Goal: Check status: Check status

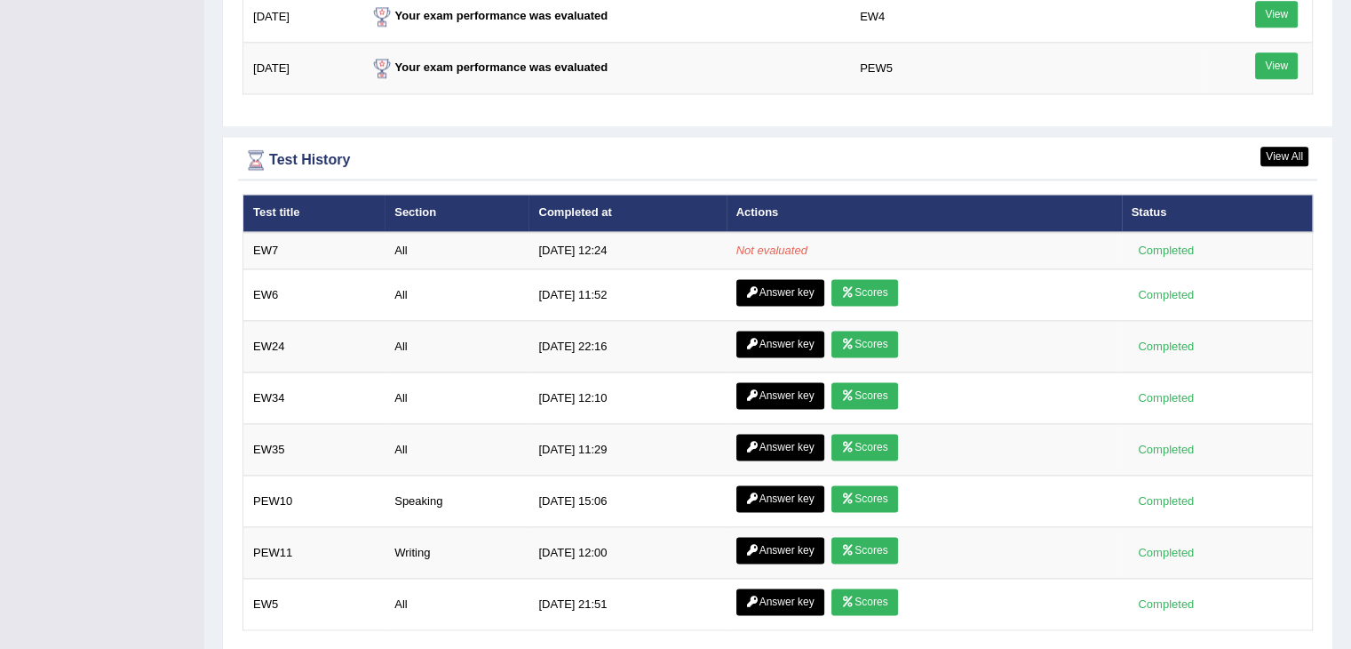
scroll to position [2349, 0]
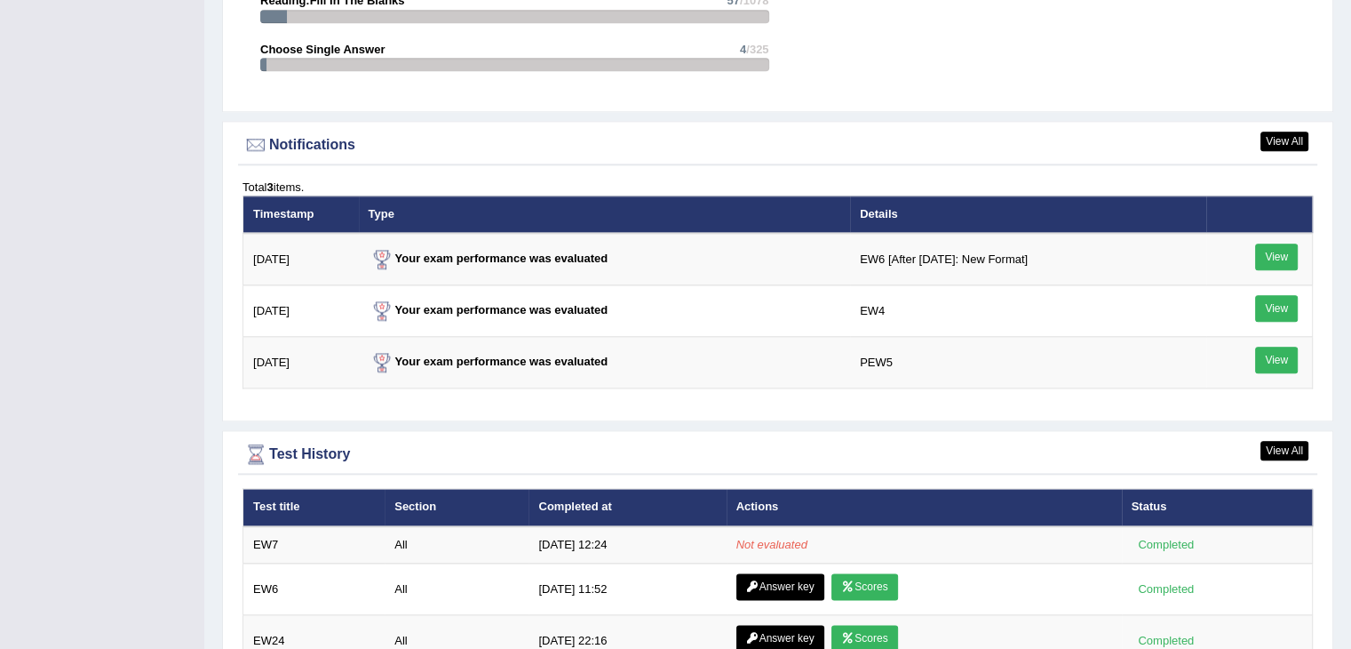
scroll to position [2285, 0]
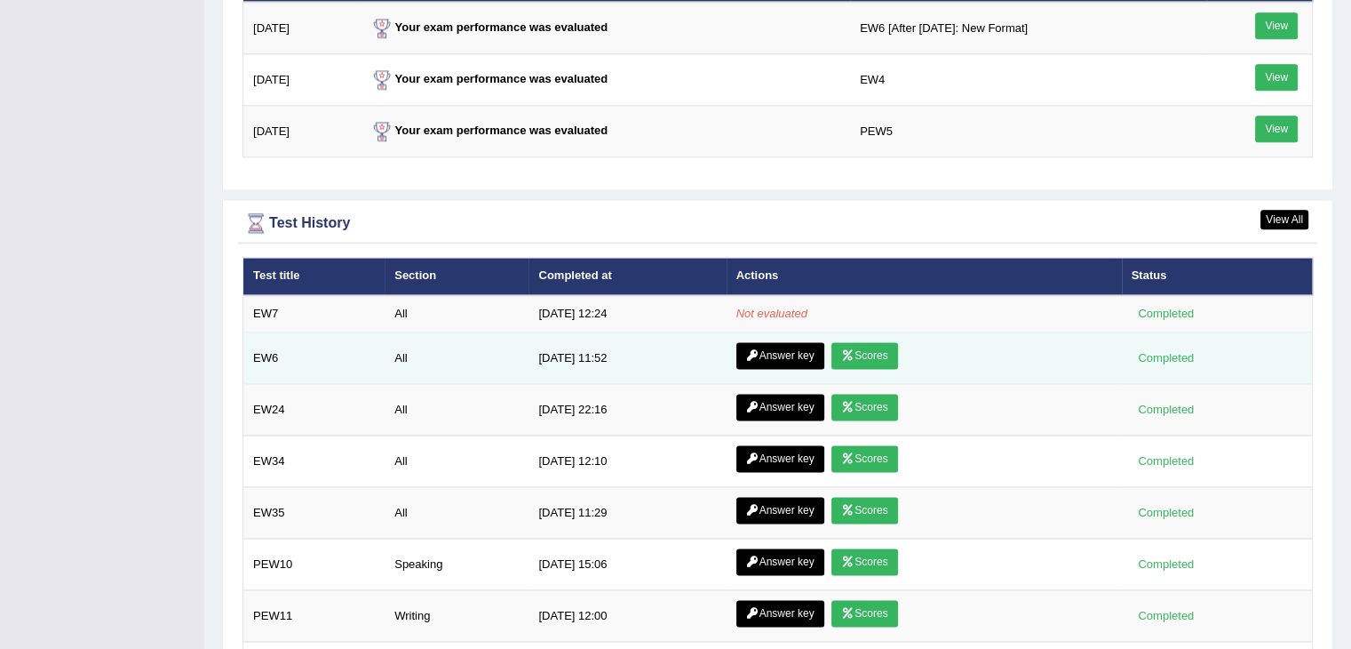
click at [883, 346] on link "Scores" at bounding box center [865, 355] width 66 height 27
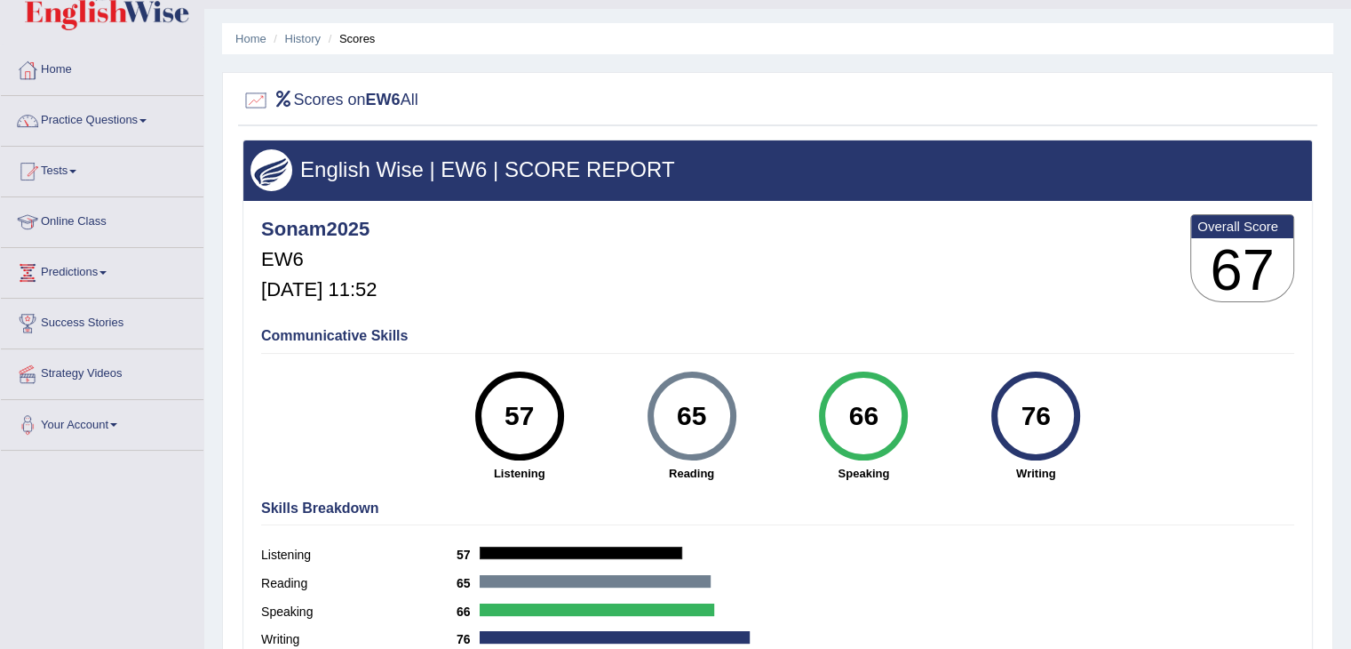
scroll to position [284, 0]
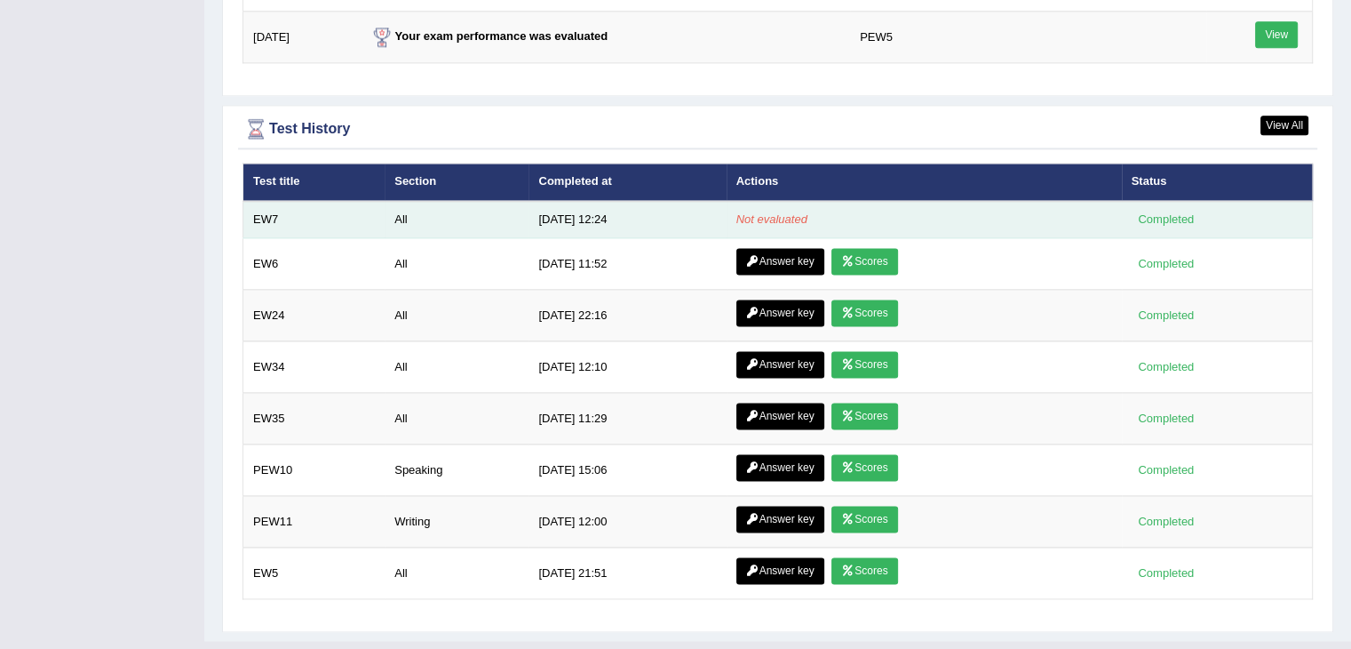
scroll to position [2394, 0]
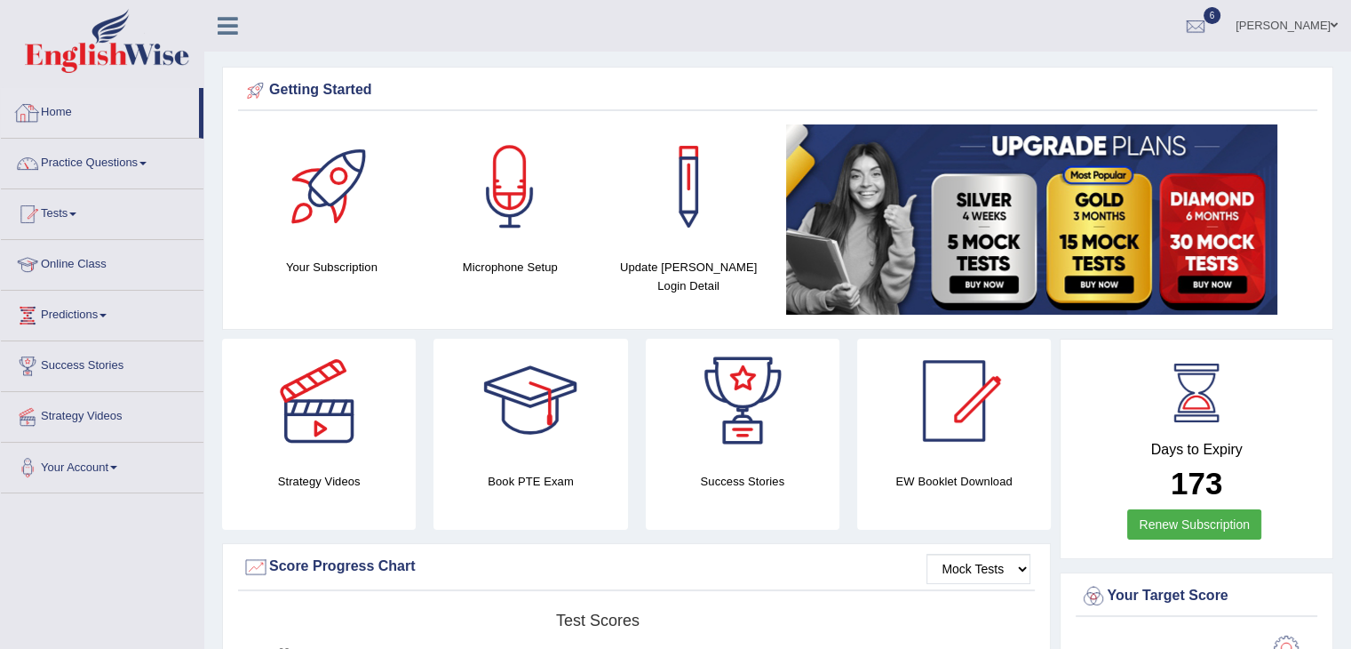
click at [57, 118] on link "Home" at bounding box center [100, 110] width 198 height 44
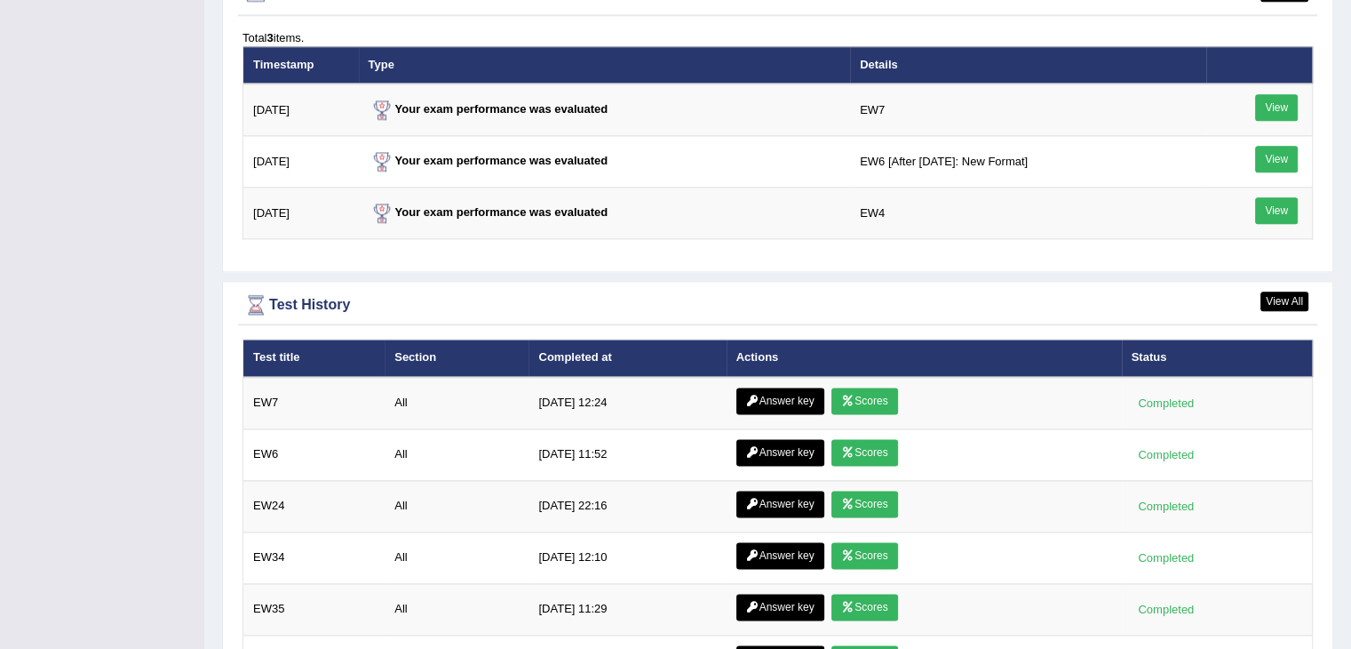
scroll to position [2206, 0]
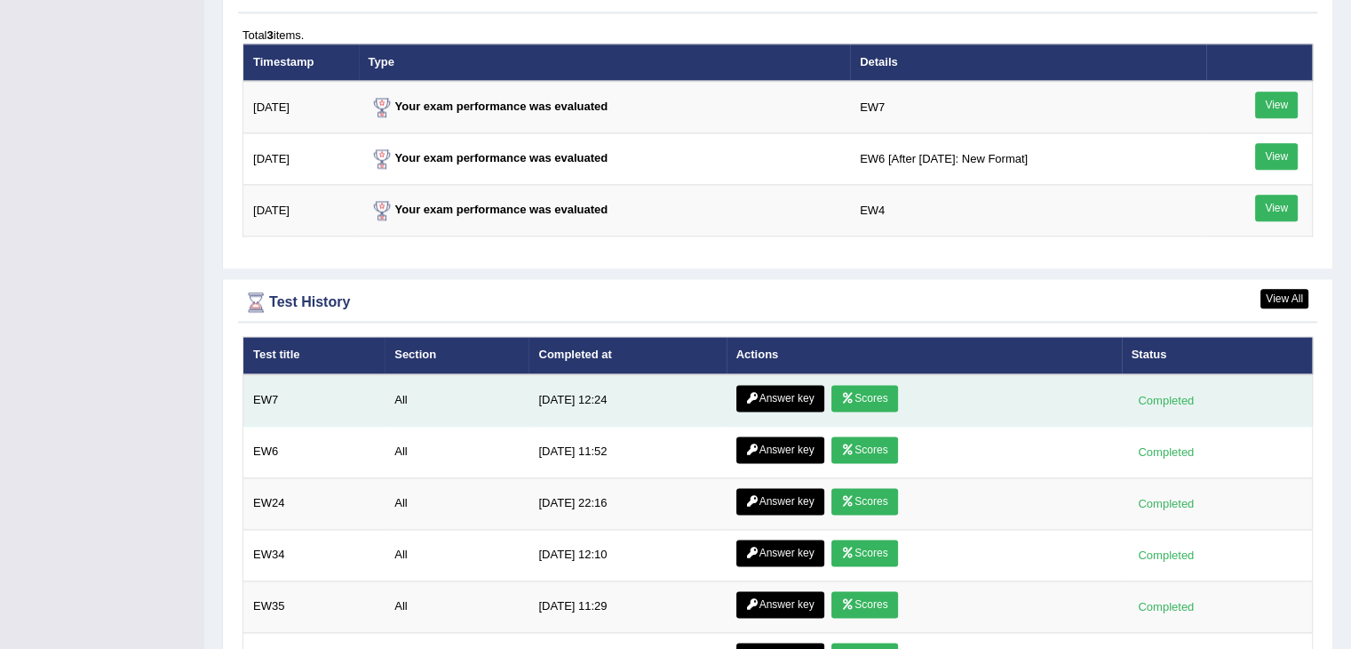
click at [871, 388] on link "Scores" at bounding box center [865, 398] width 66 height 27
click at [786, 386] on link "Answer key" at bounding box center [780, 398] width 88 height 27
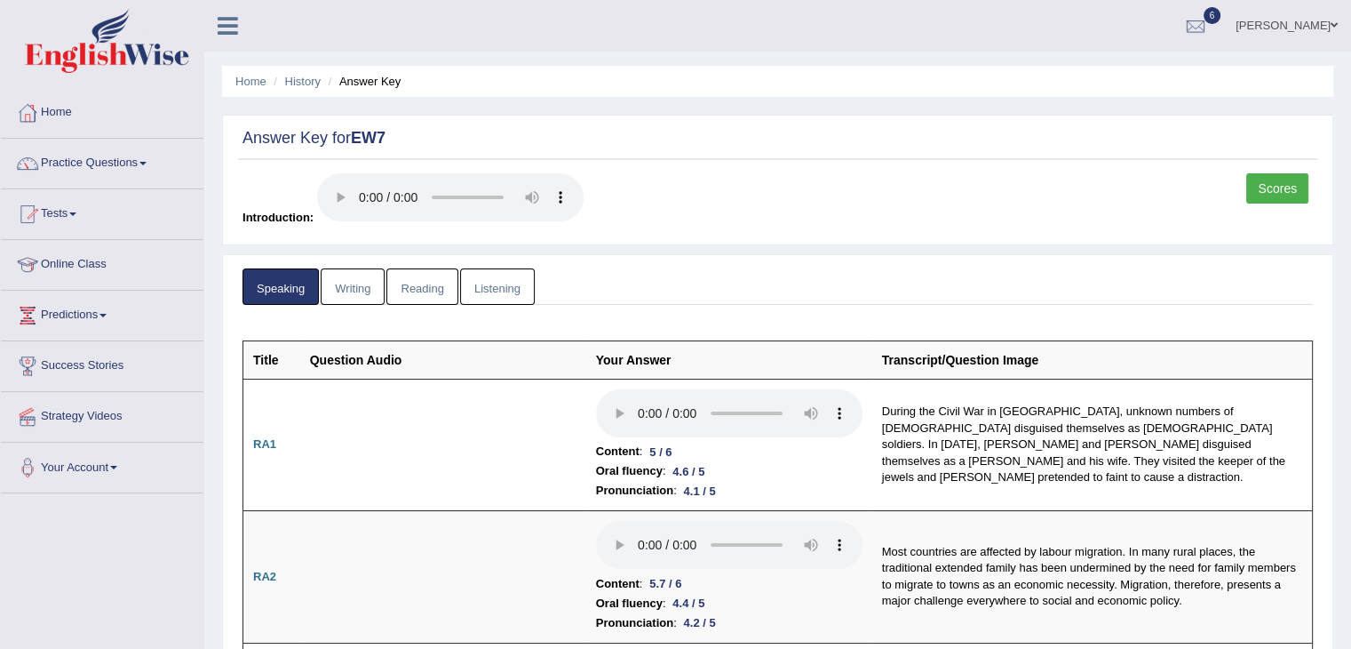
click at [353, 295] on link "Writing" at bounding box center [353, 286] width 64 height 36
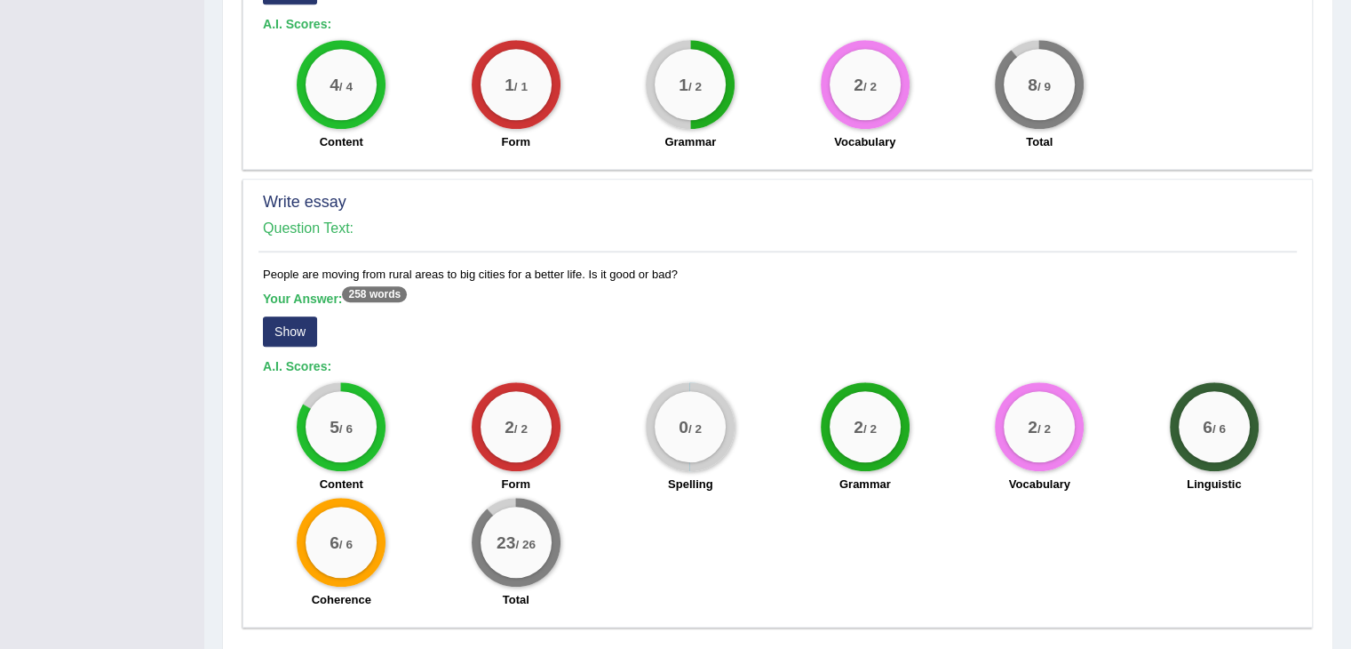
scroll to position [1446, 0]
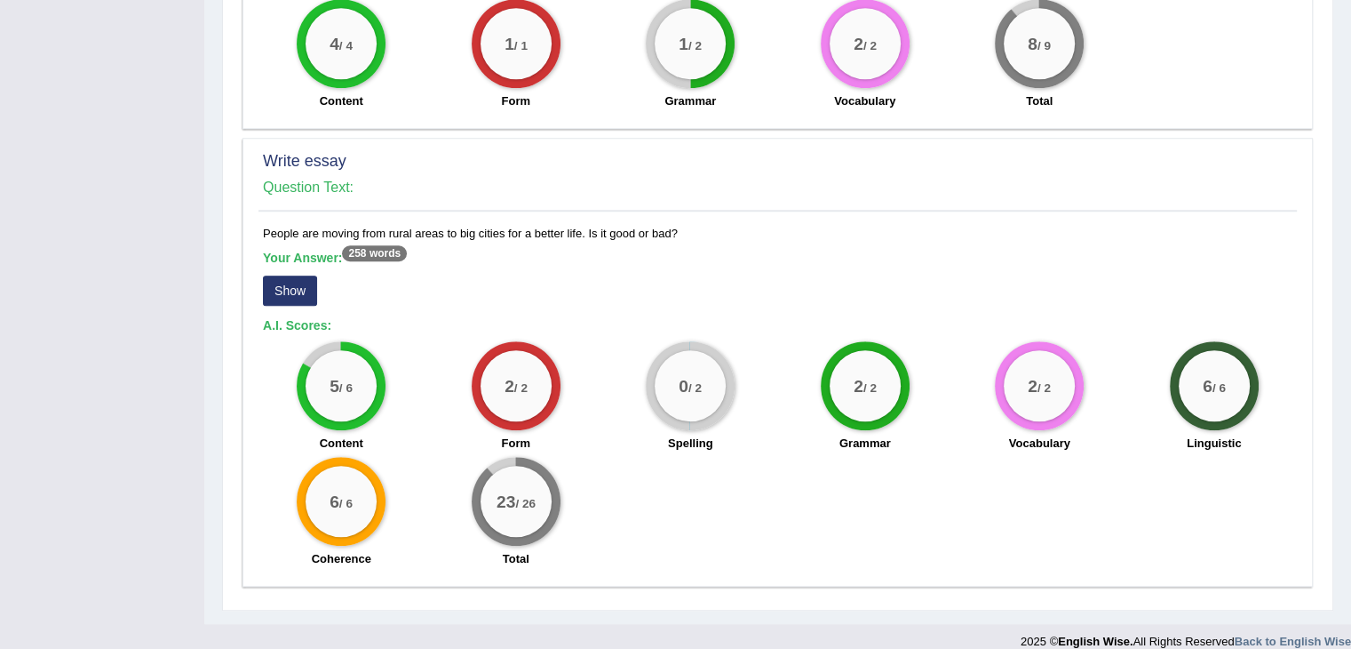
click at [283, 275] on button "Show" at bounding box center [290, 290] width 54 height 30
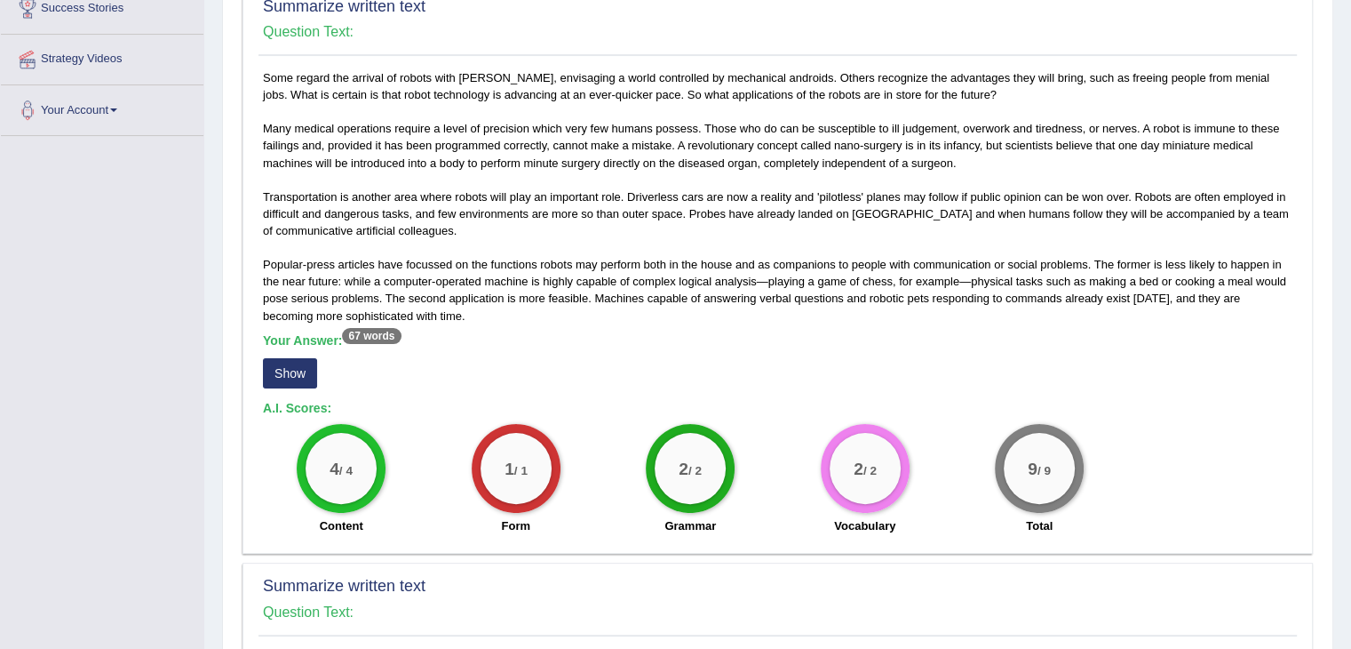
scroll to position [353, 0]
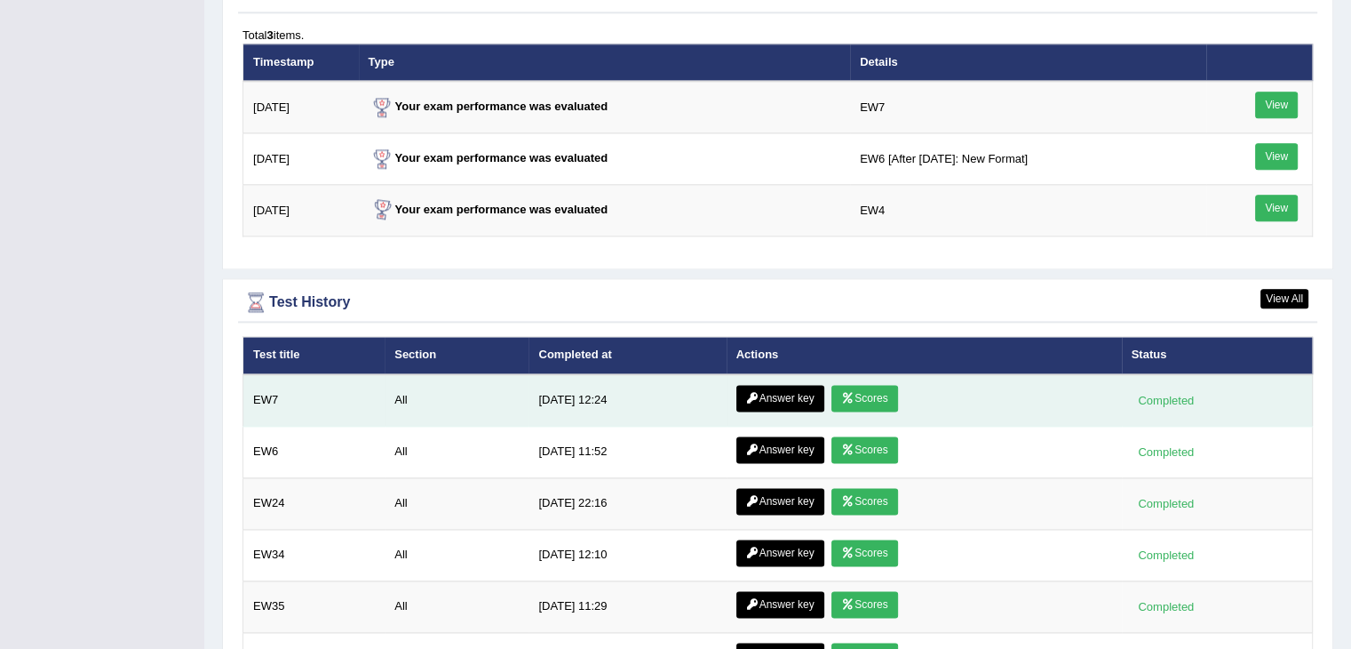
click at [789, 385] on link "Answer key" at bounding box center [780, 398] width 88 height 27
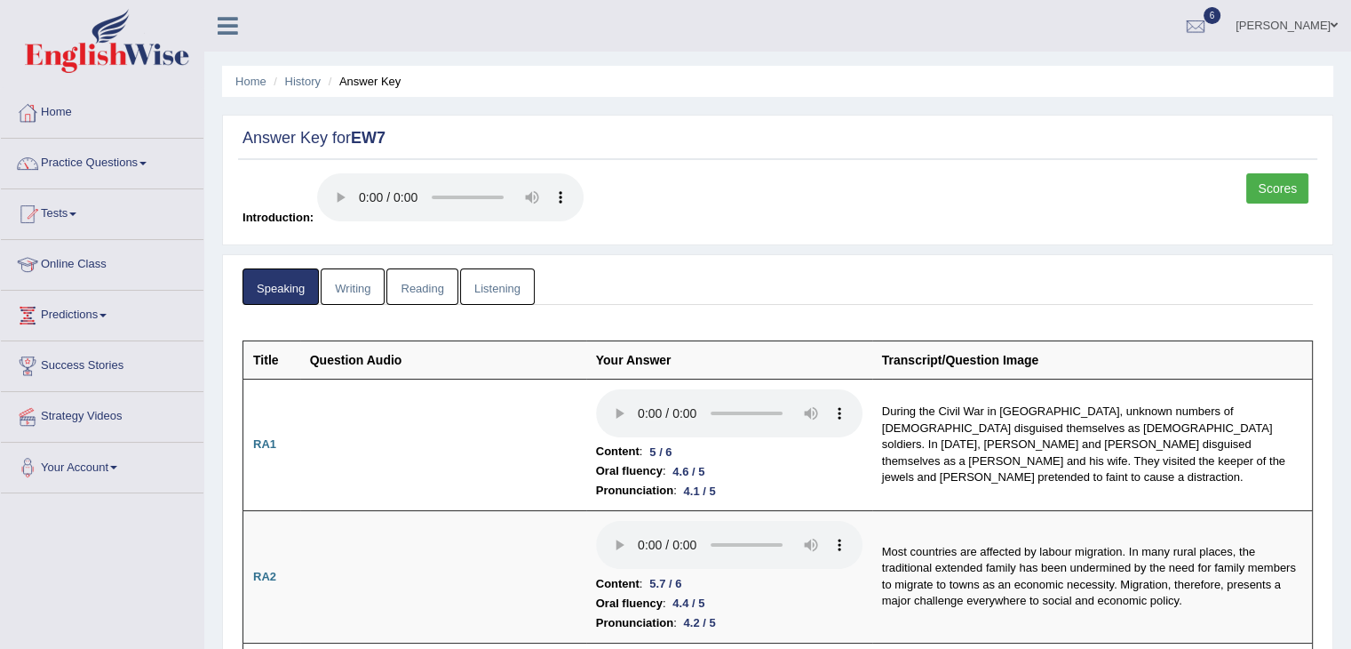
click at [434, 283] on link "Reading" at bounding box center [421, 286] width 71 height 36
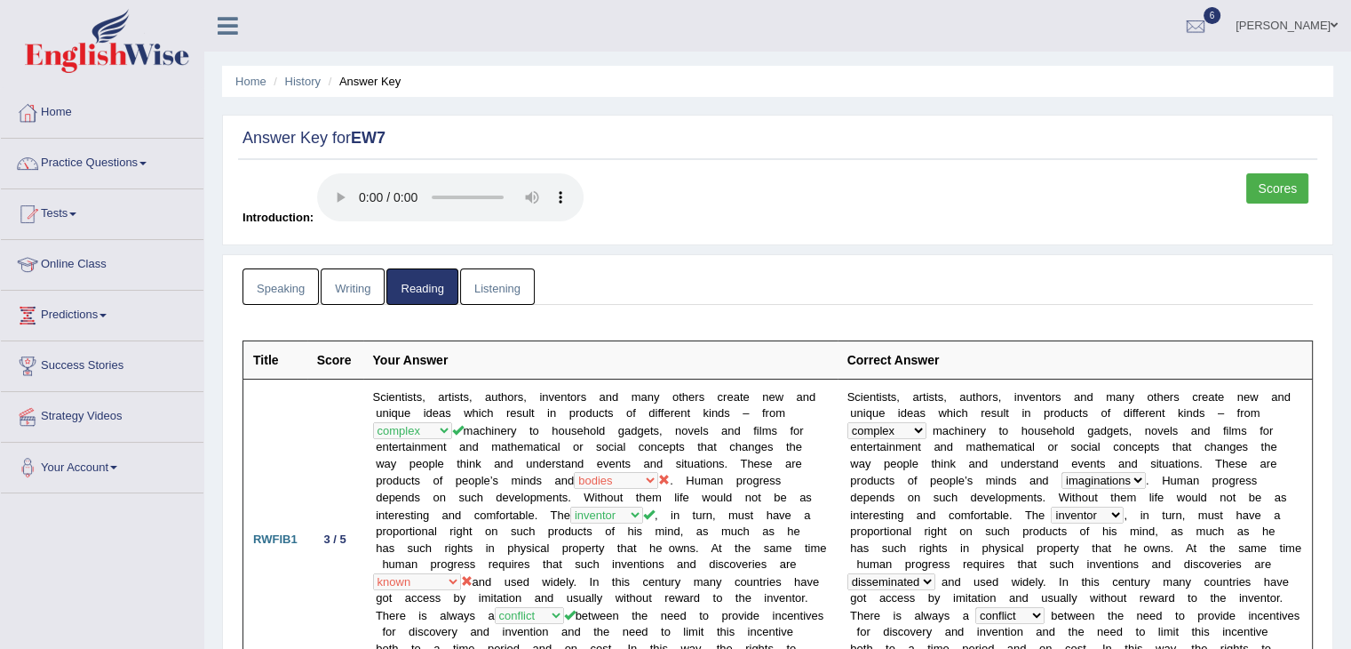
click at [493, 291] on link "Listening" at bounding box center [497, 286] width 75 height 36
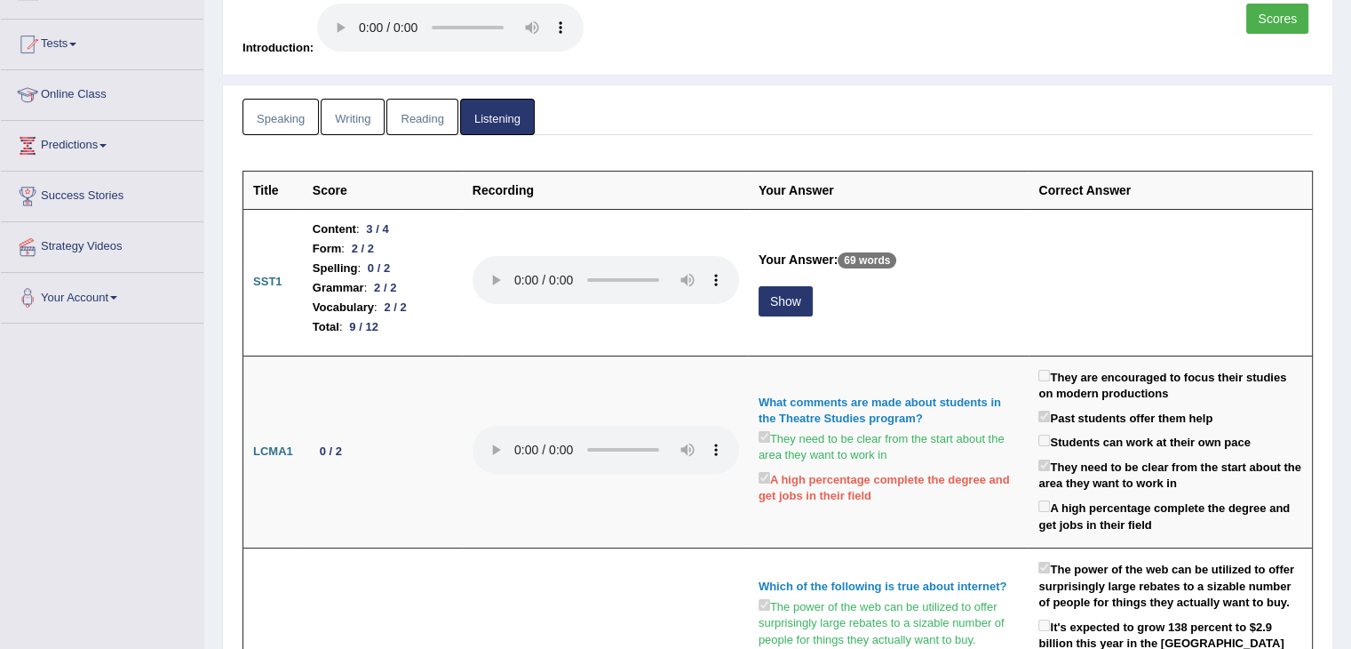
scroll to position [171, 0]
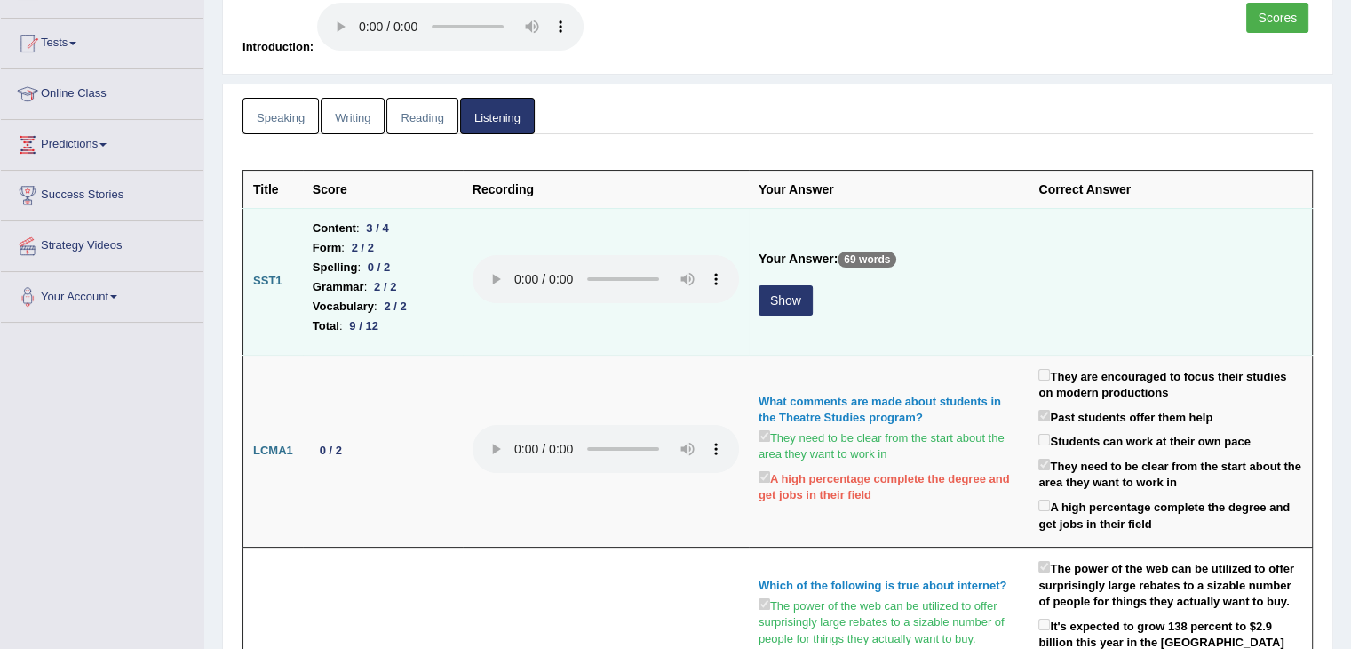
click at [778, 296] on button "Show" at bounding box center [786, 300] width 54 height 30
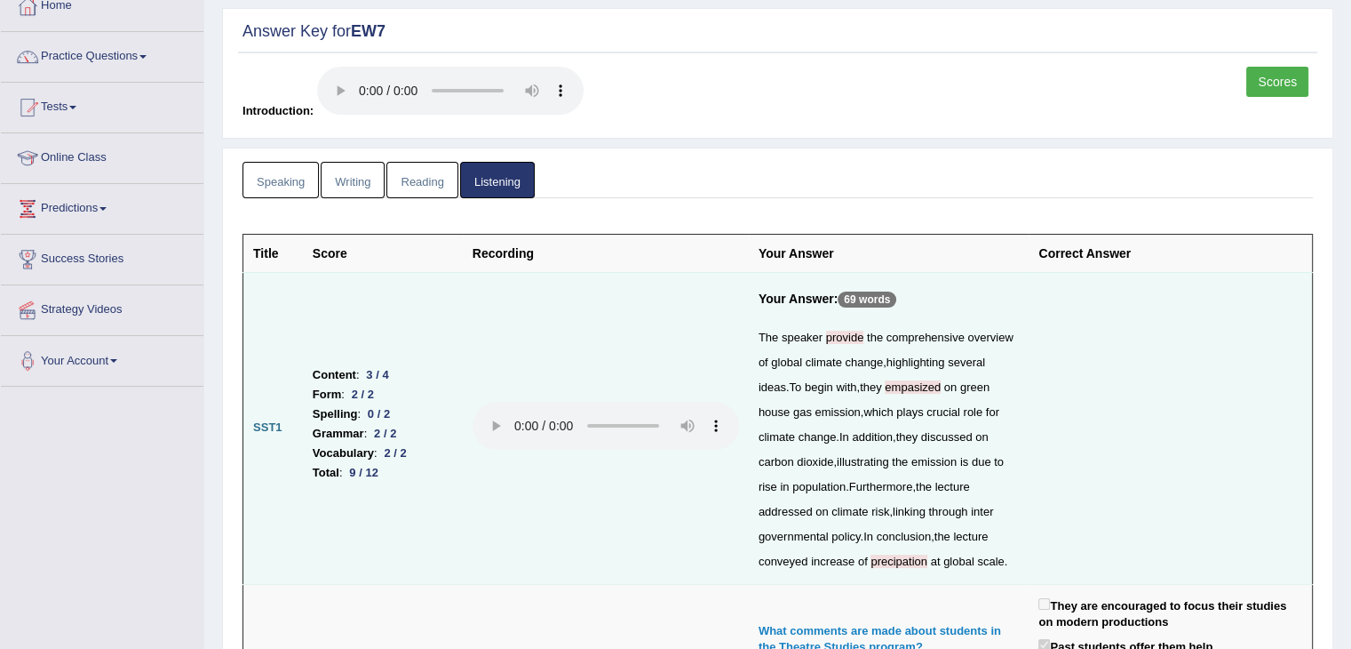
scroll to position [0, 0]
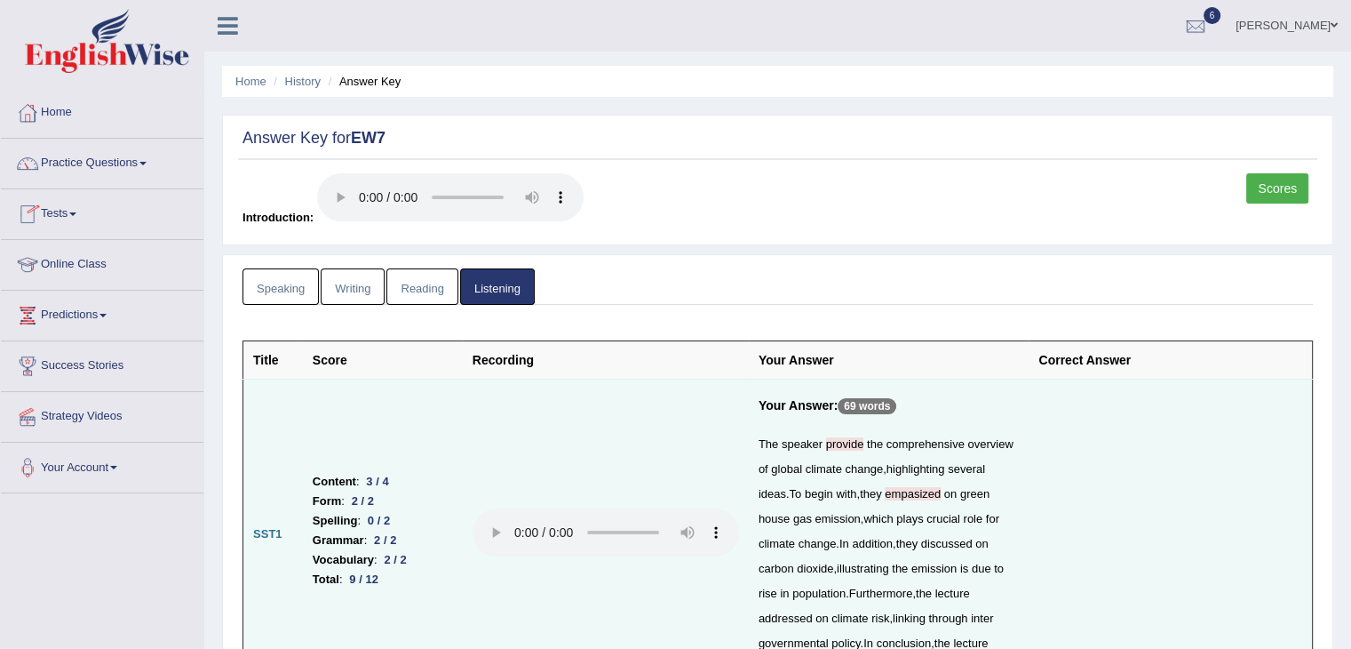
click at [281, 283] on link "Speaking" at bounding box center [281, 286] width 76 height 36
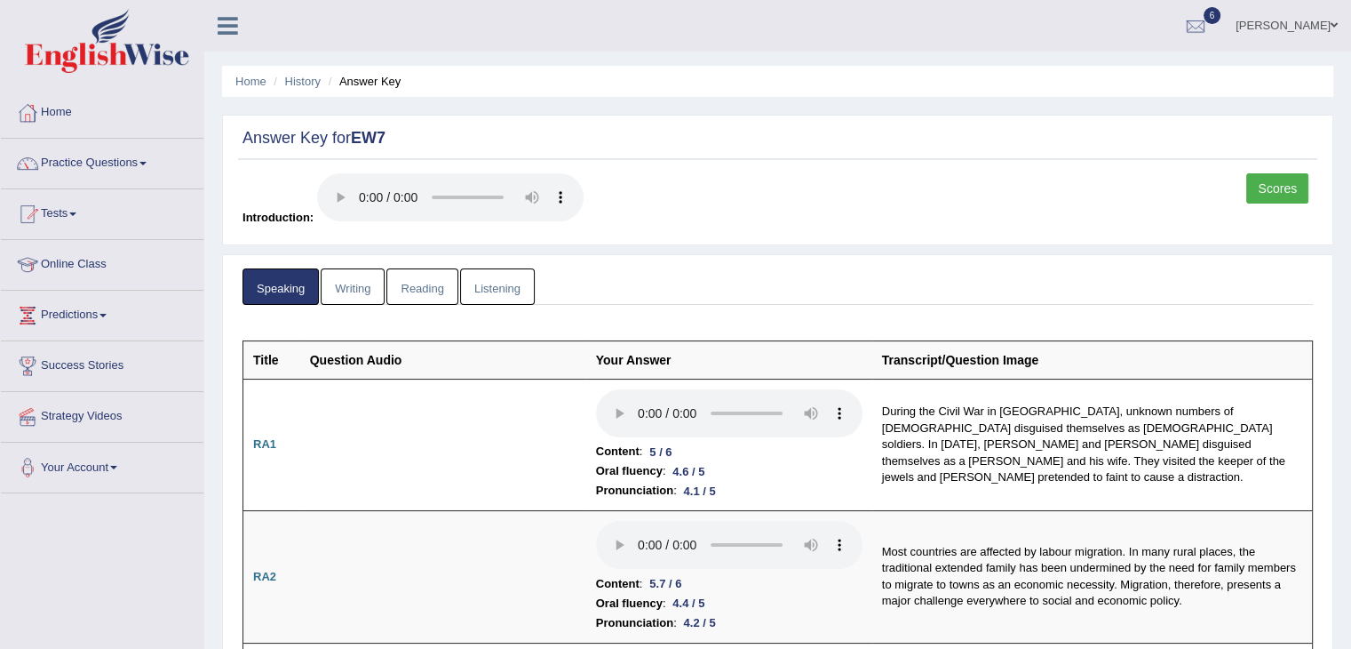
click at [1274, 191] on link "Scores" at bounding box center [1277, 188] width 62 height 30
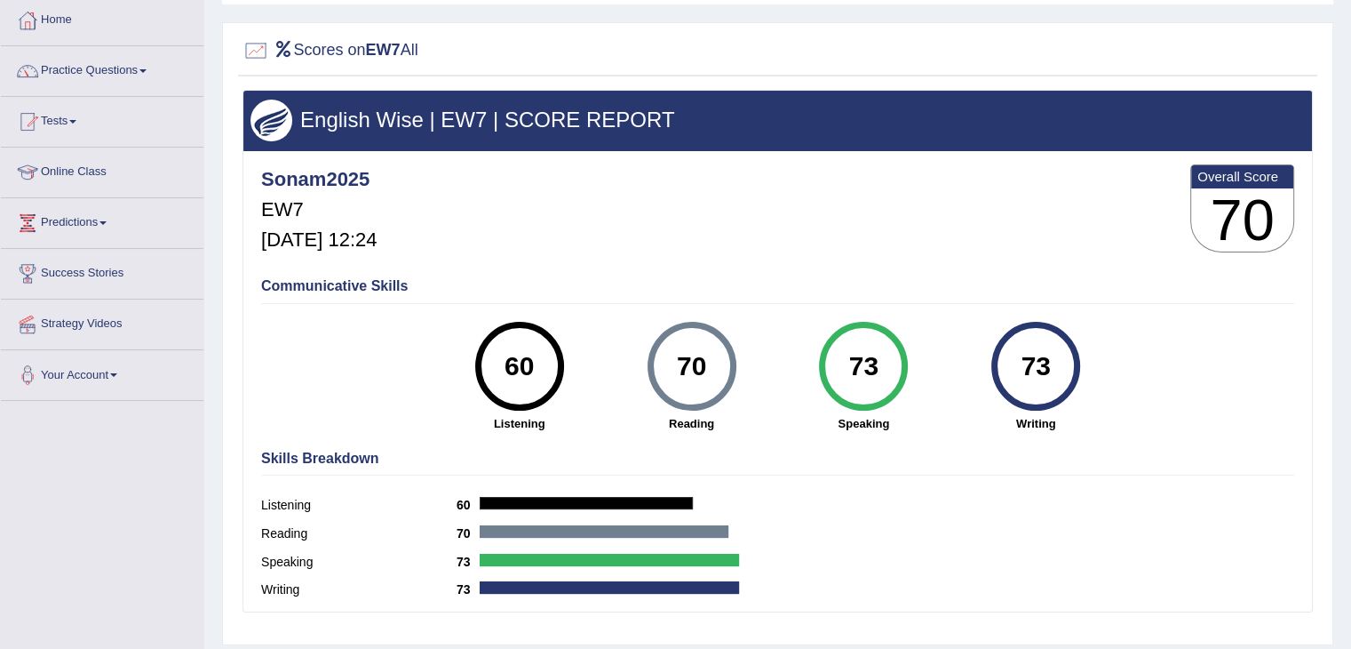
scroll to position [96, 0]
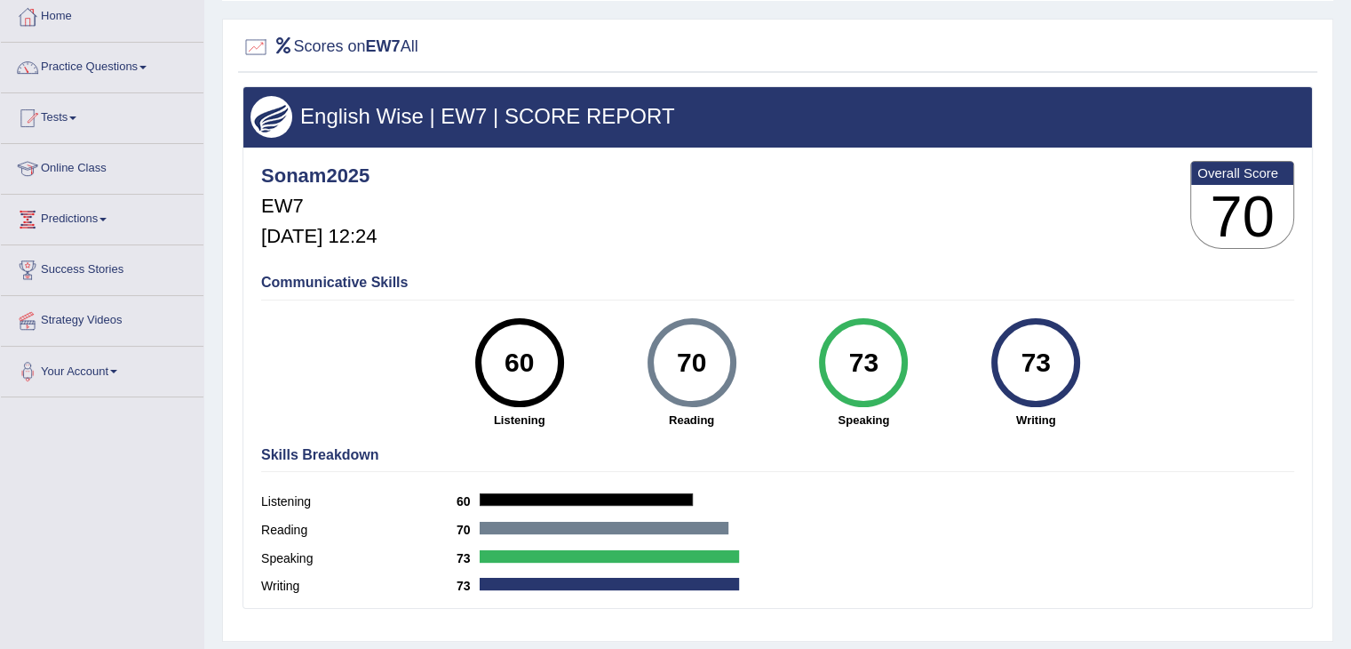
click at [1176, 498] on div "Listening 60" at bounding box center [777, 504] width 1033 height 28
click at [63, 8] on link "Home" at bounding box center [102, 14] width 203 height 44
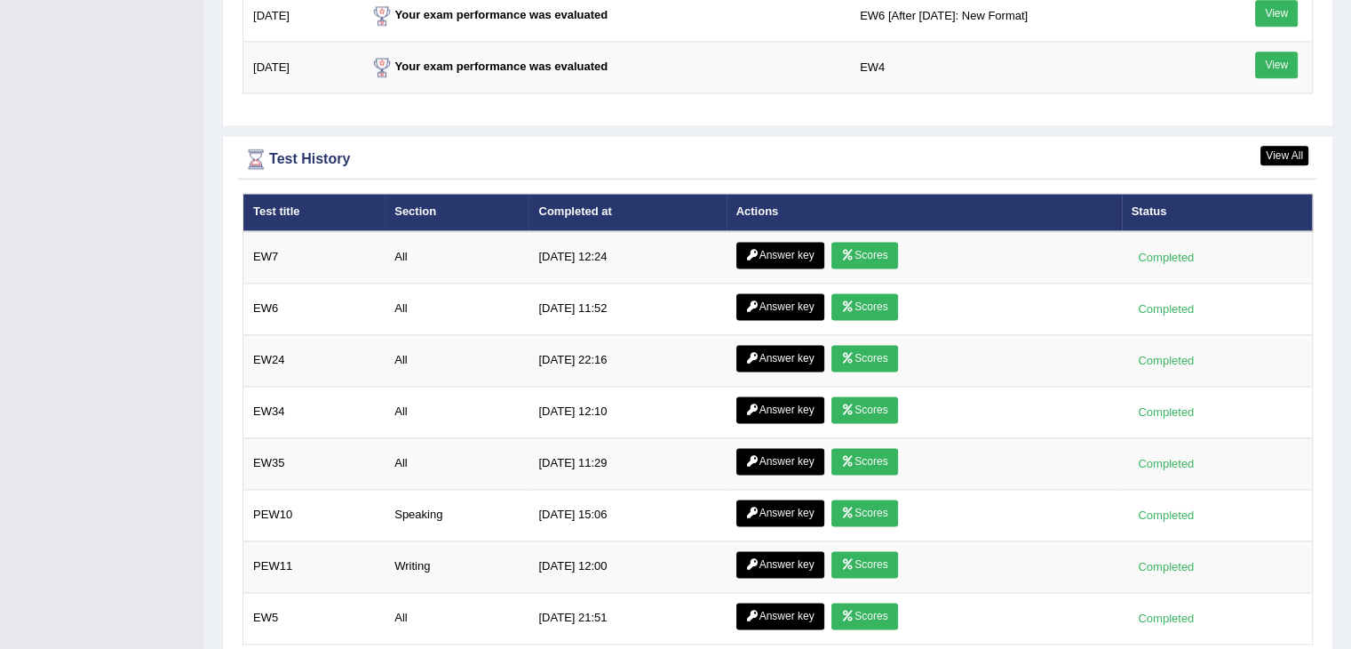
scroll to position [2373, 0]
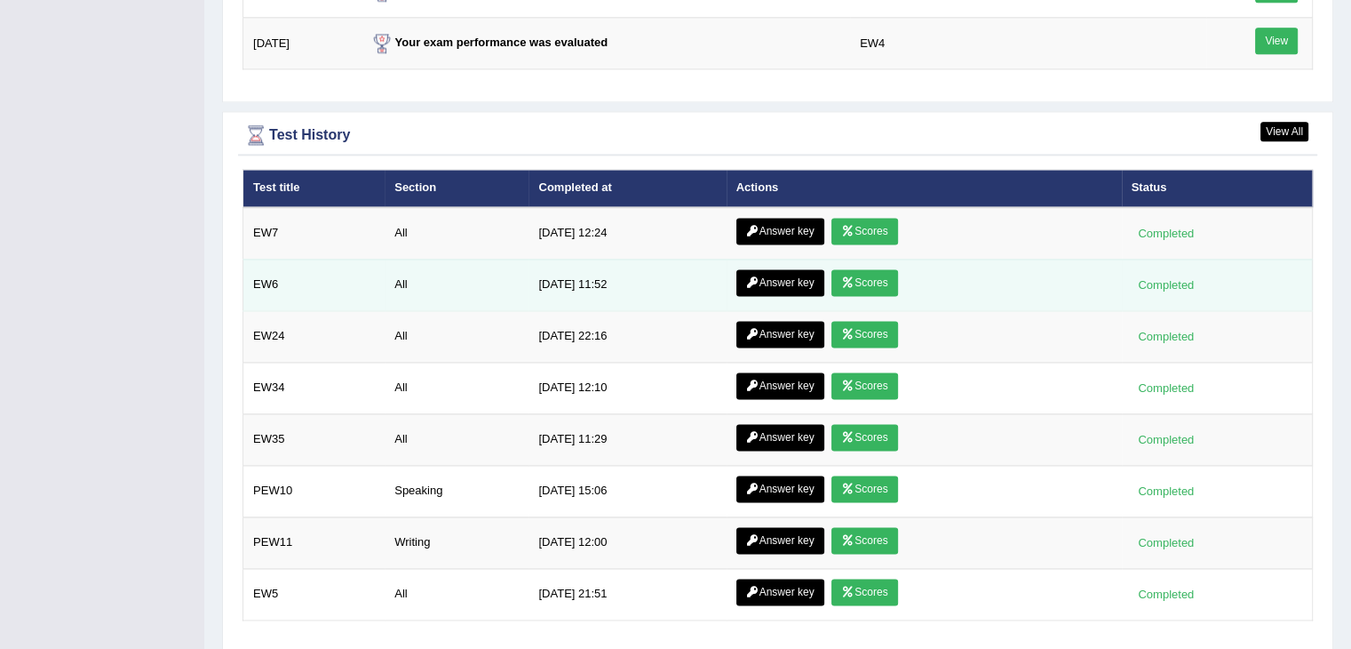
click at [869, 282] on link "Scores" at bounding box center [865, 282] width 66 height 27
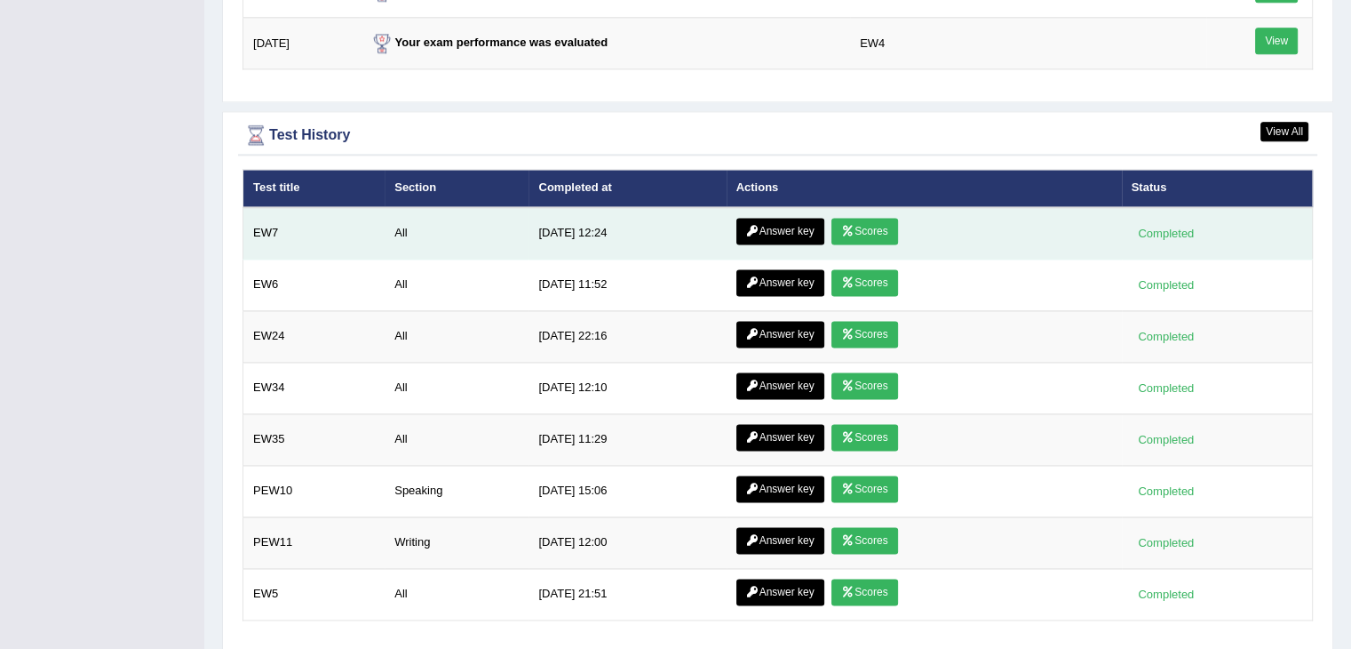
click at [803, 226] on link "Answer key" at bounding box center [780, 231] width 88 height 27
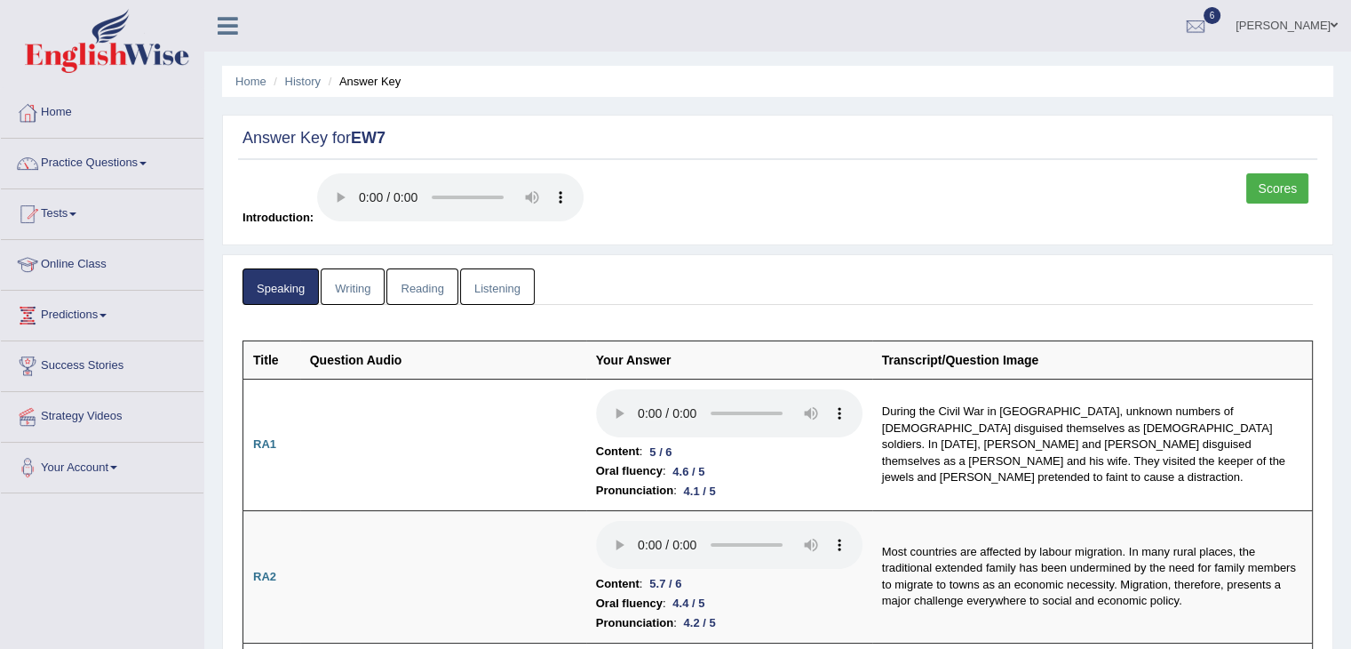
click at [354, 282] on link "Writing" at bounding box center [353, 286] width 64 height 36
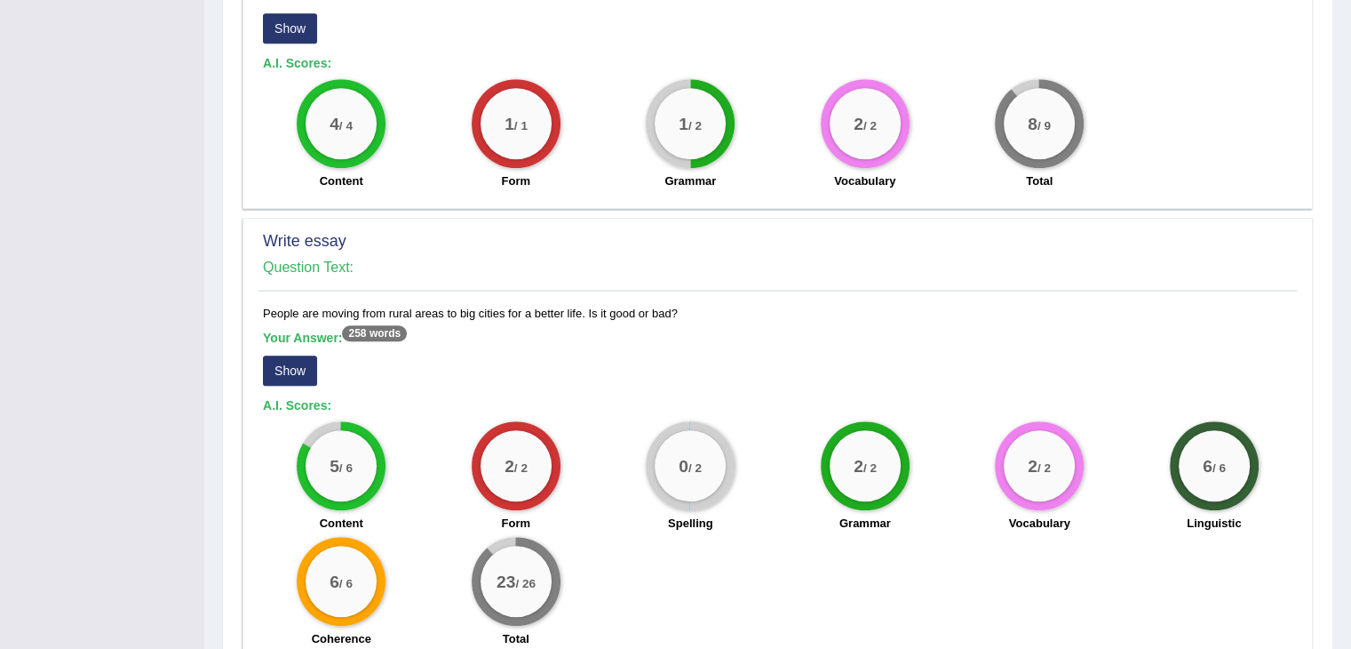
scroll to position [1368, 0]
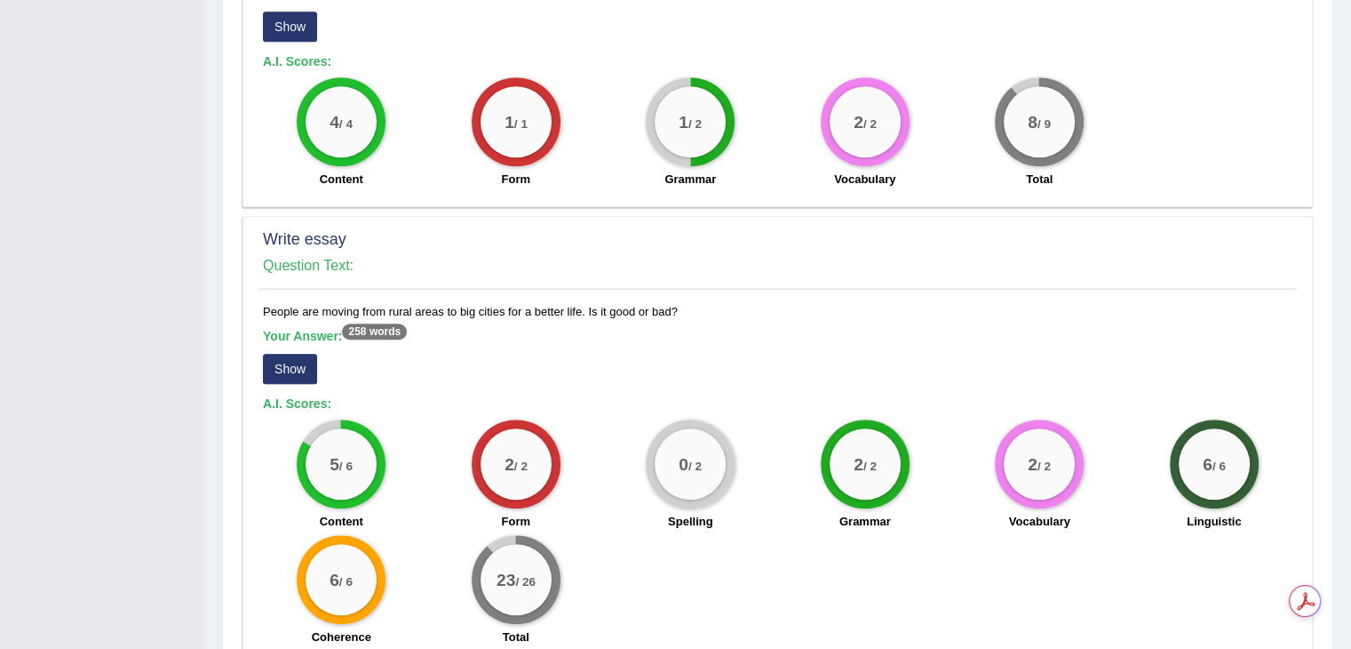
click at [284, 354] on button "Show" at bounding box center [290, 369] width 54 height 30
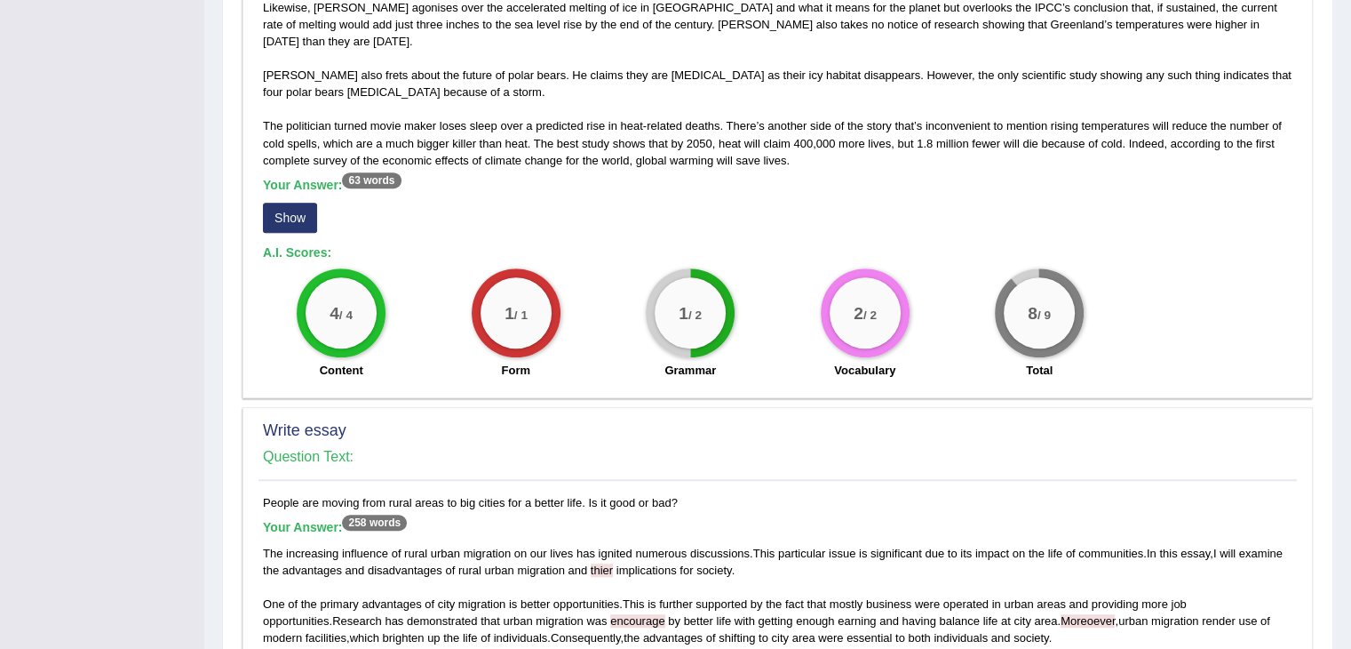
scroll to position [1135, 0]
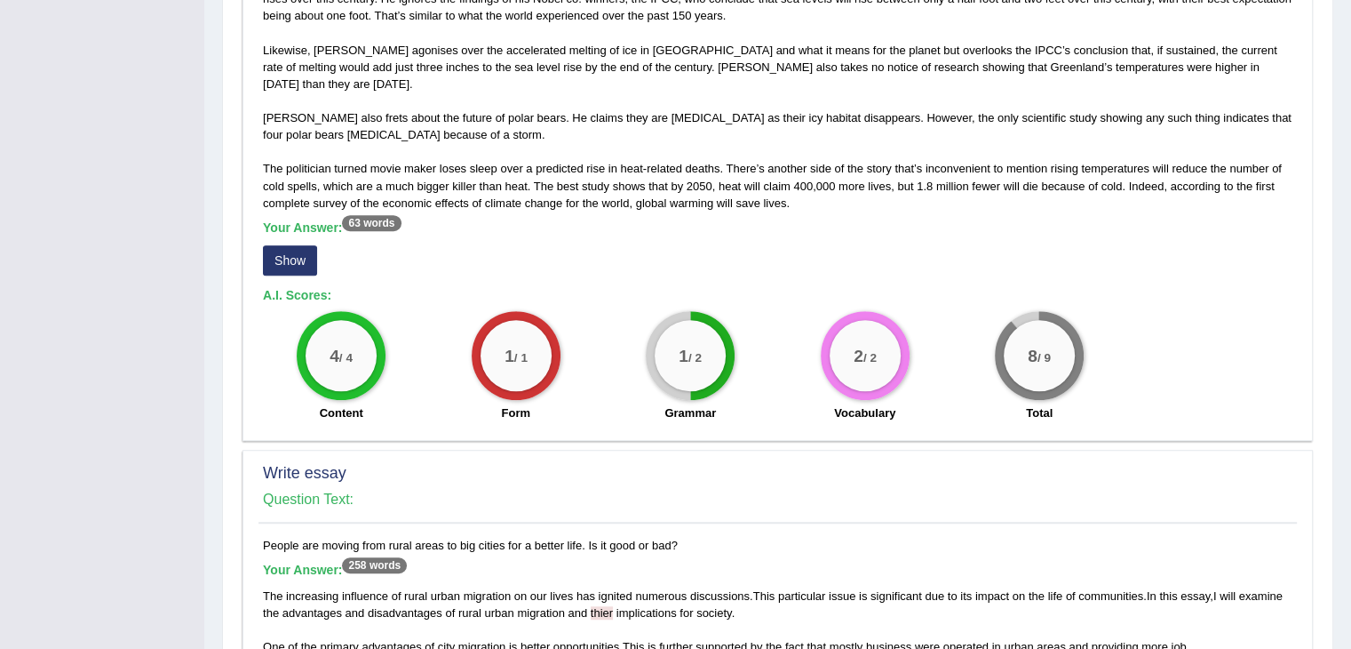
click at [291, 245] on button "Show" at bounding box center [290, 260] width 54 height 30
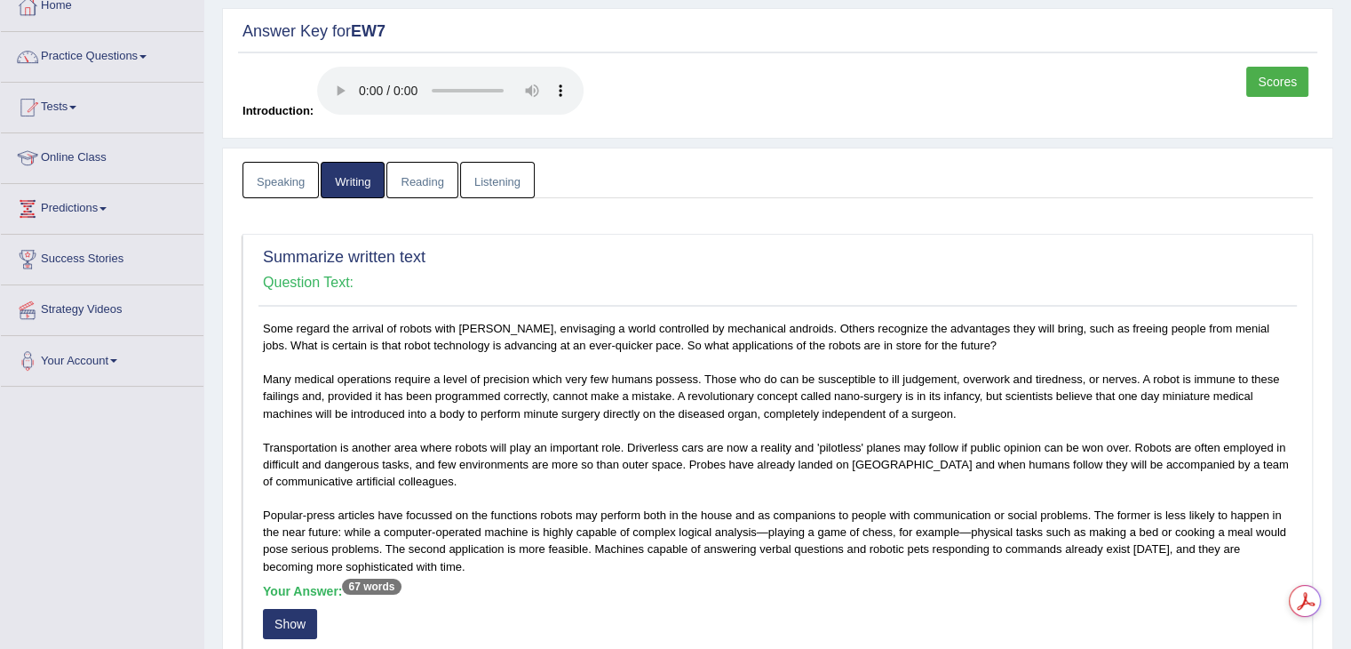
scroll to position [0, 0]
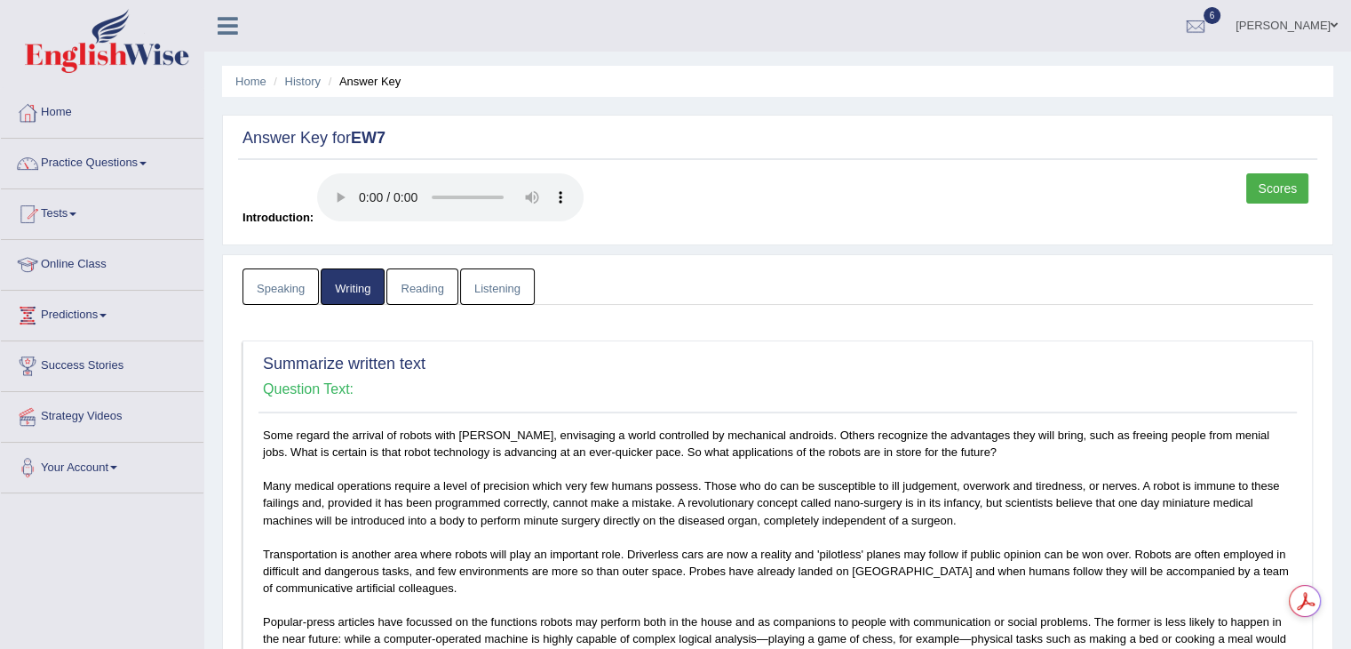
click at [493, 295] on link "Listening" at bounding box center [497, 286] width 75 height 36
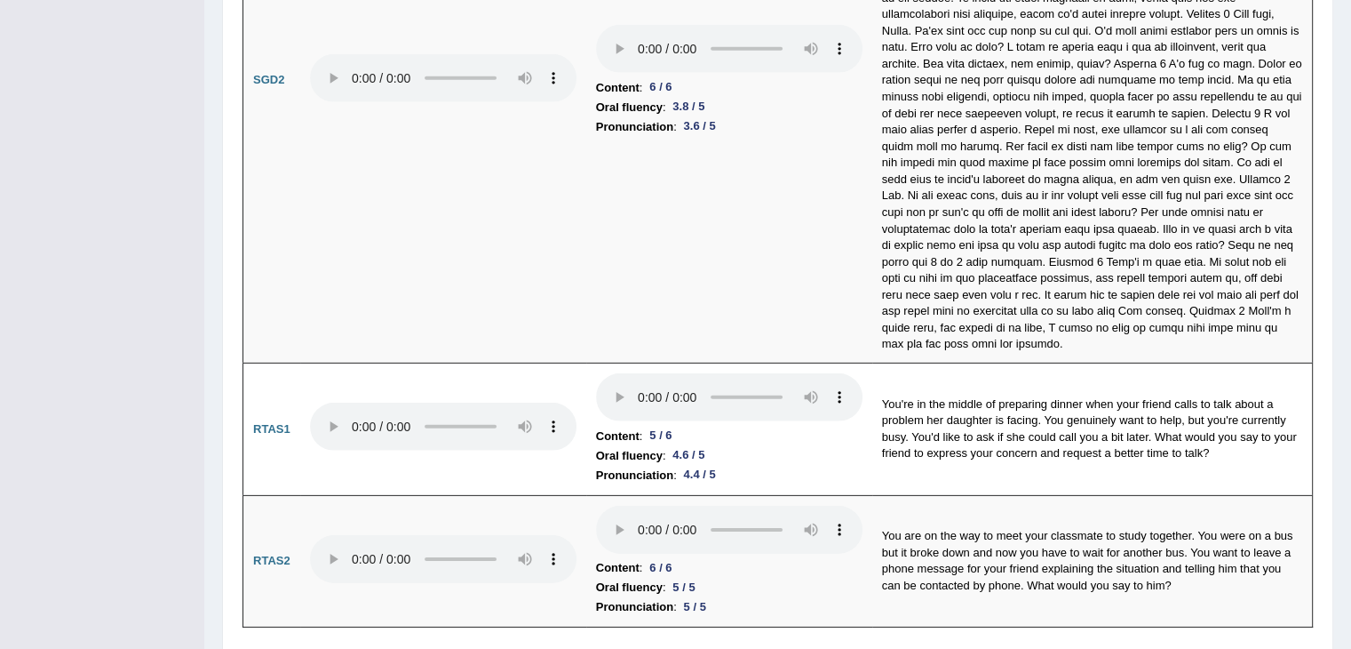
scroll to position [5412, 0]
